Goal: Task Accomplishment & Management: Use online tool/utility

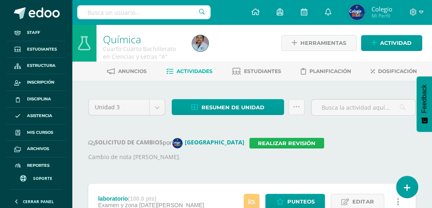
click at [263, 141] on link "Realizar revisión" at bounding box center [286, 143] width 75 height 11
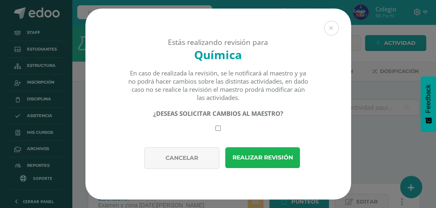
click at [244, 157] on button "Realizar revisión" at bounding box center [262, 158] width 75 height 21
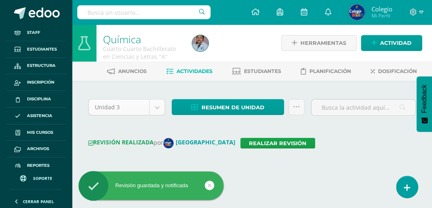
click at [158, 106] on body "Revisión guardada y notificada Staff Estudiantes Estructura Inscripción Discipl…" at bounding box center [216, 92] width 432 height 185
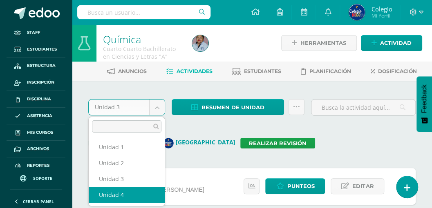
select select "Unidad 4"
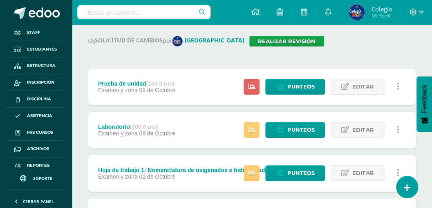
scroll to position [89, 0]
